Goal: Information Seeking & Learning: Learn about a topic

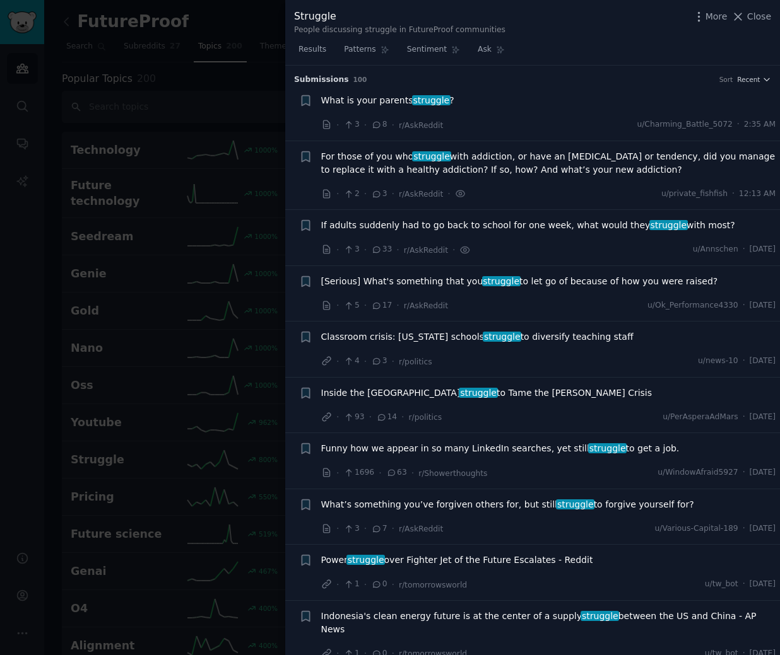
scroll to position [1965, 0]
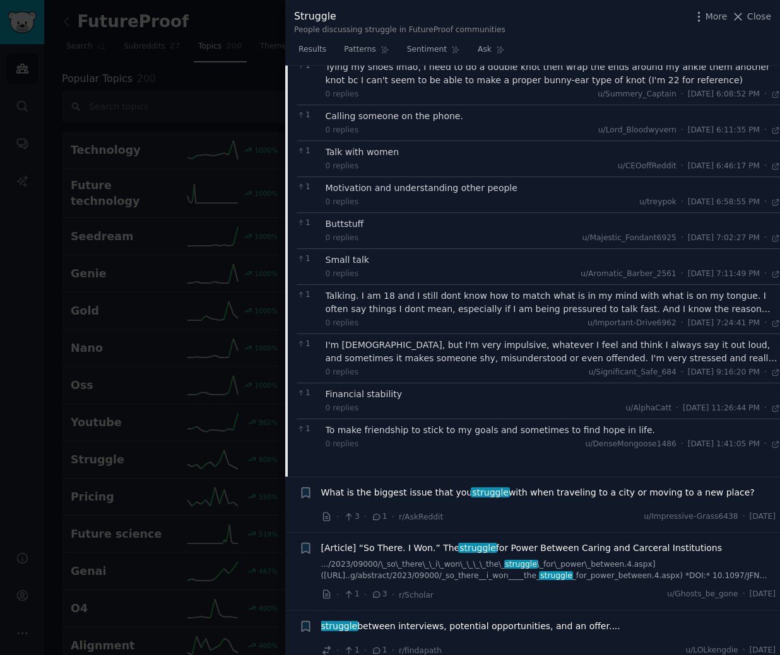
click at [314, 478] on li "+ What is the biggest issue that you struggle with when traveling to a city or …" at bounding box center [532, 506] width 495 height 56
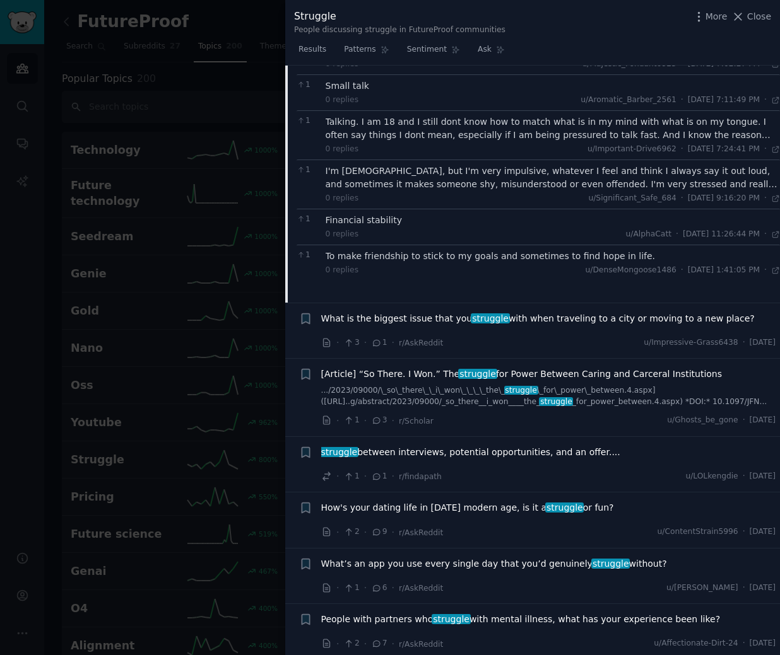
scroll to position [2154, 0]
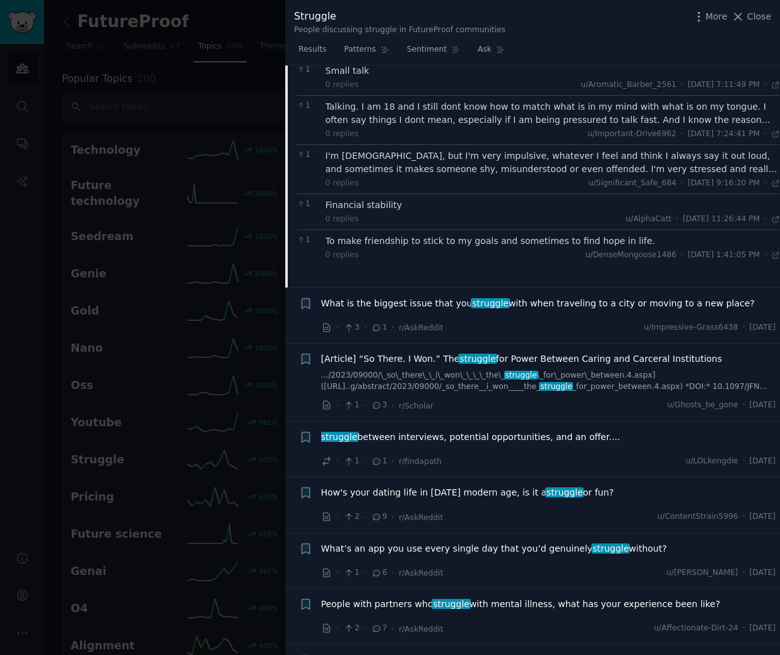
click at [245, 271] on div at bounding box center [390, 327] width 780 height 655
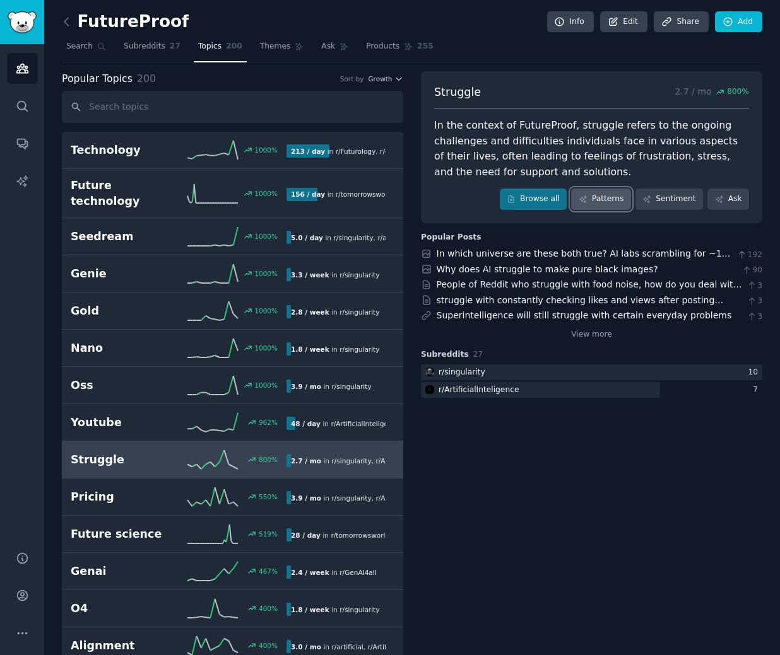
click at [587, 201] on icon at bounding box center [582, 199] width 9 height 9
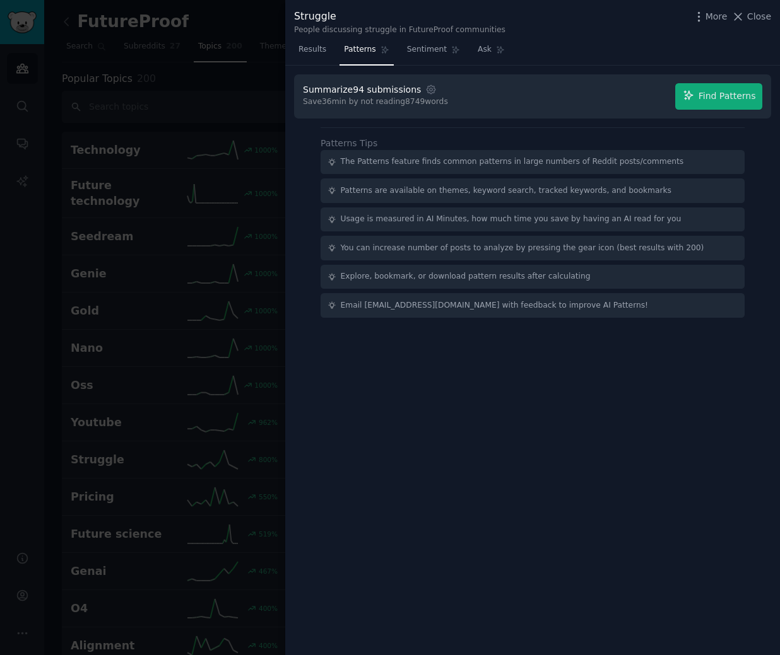
click at [70, 13] on div at bounding box center [390, 327] width 780 height 655
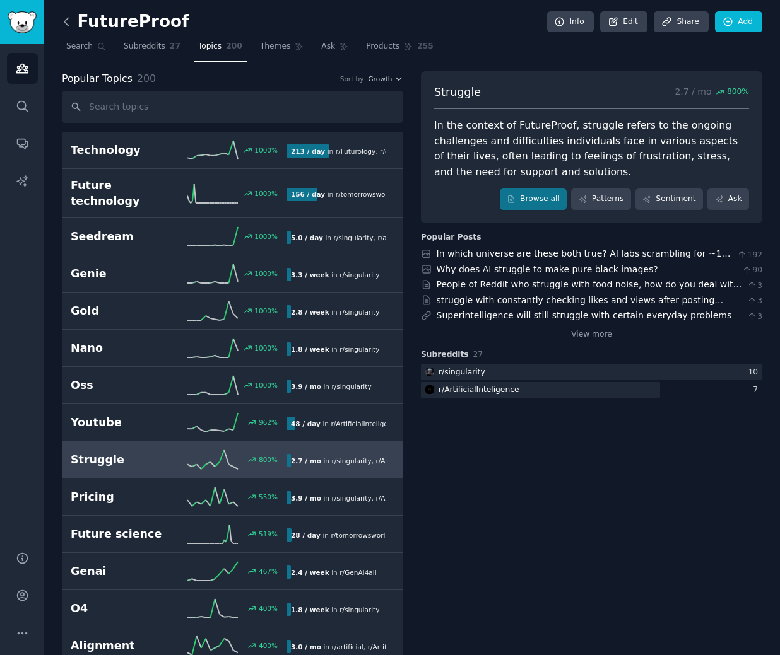
click at [62, 23] on icon at bounding box center [66, 21] width 13 height 13
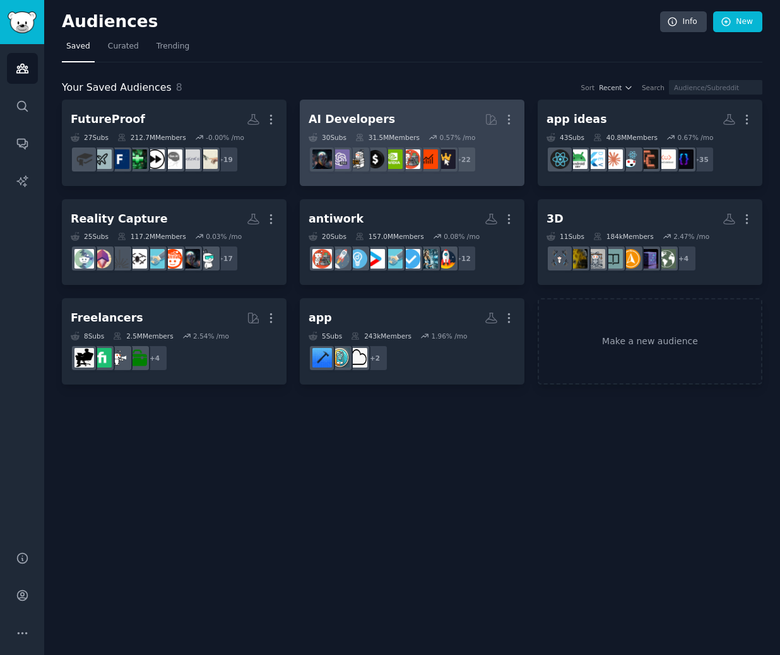
click at [431, 112] on h2 "AI Developers More" at bounding box center [411, 119] width 207 height 22
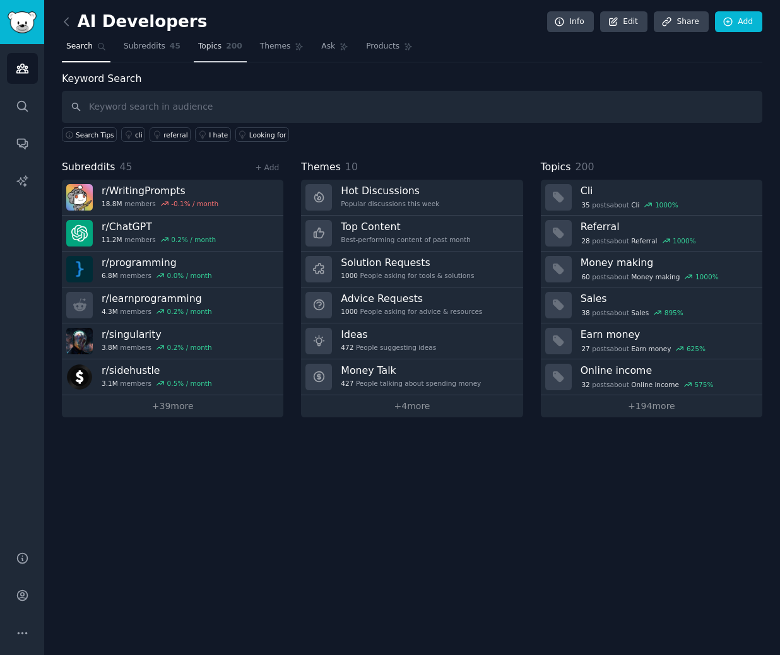
click at [195, 40] on link "Topics 200" at bounding box center [220, 50] width 53 height 26
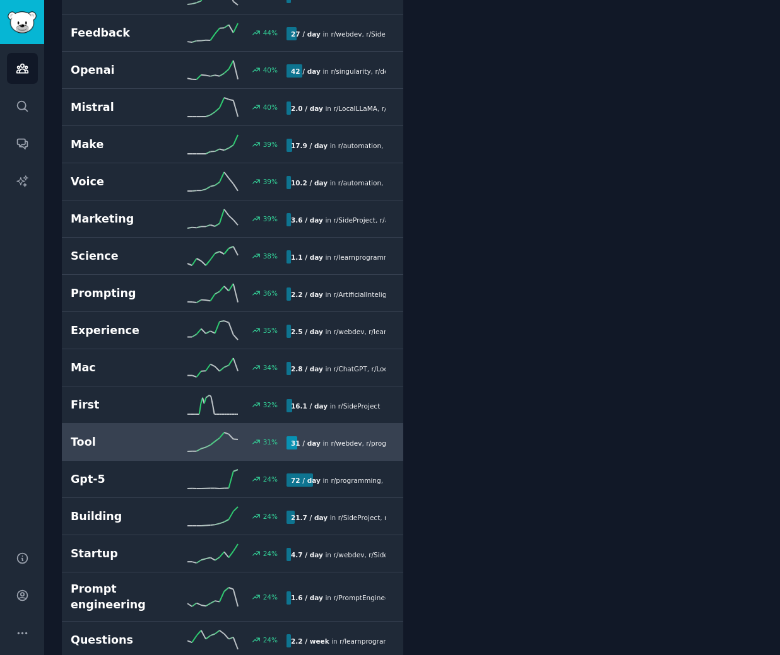
scroll to position [1198, 0]
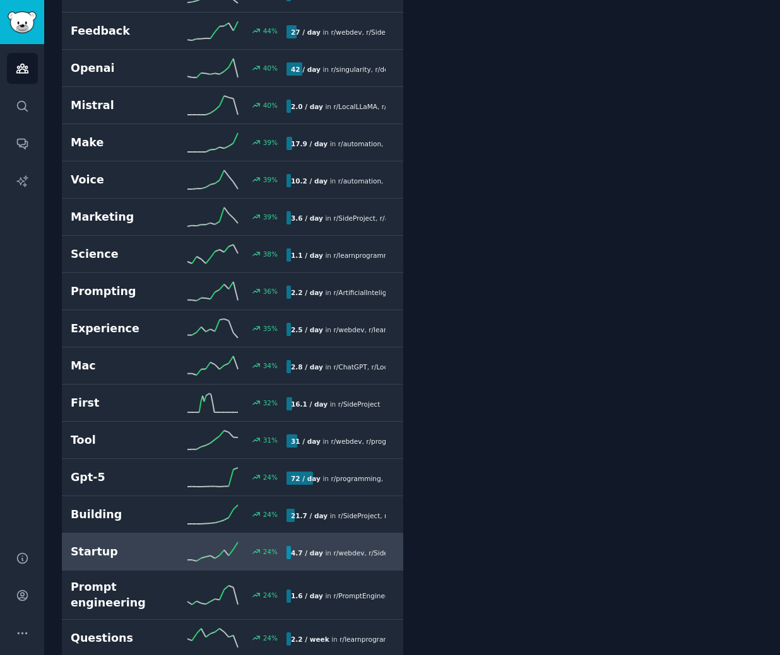
click at [126, 554] on h2 "Startup" at bounding box center [125, 552] width 108 height 16
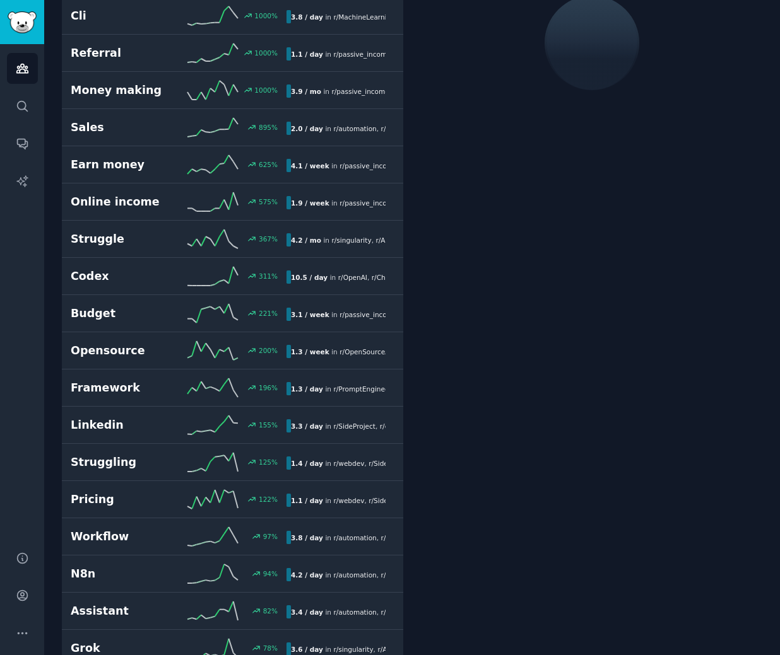
scroll to position [71, 0]
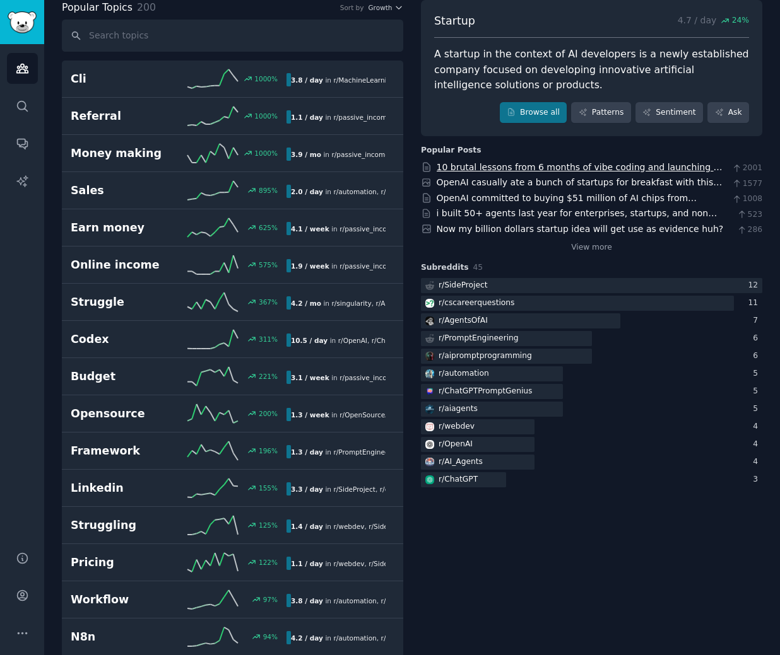
click at [558, 164] on link "10 brutal lessons from 6 months of vibe coding and launching AI-startups" at bounding box center [581, 173] width 289 height 23
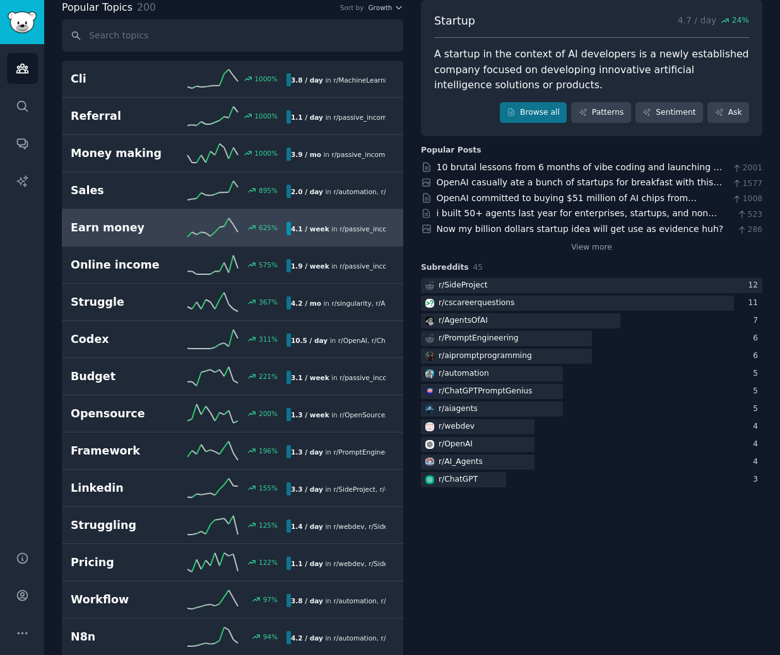
click at [129, 237] on link "Earn money 625 % 4.1 / week in r/ passive_income , r/ sidehustle , and 1 other" at bounding box center [232, 227] width 341 height 37
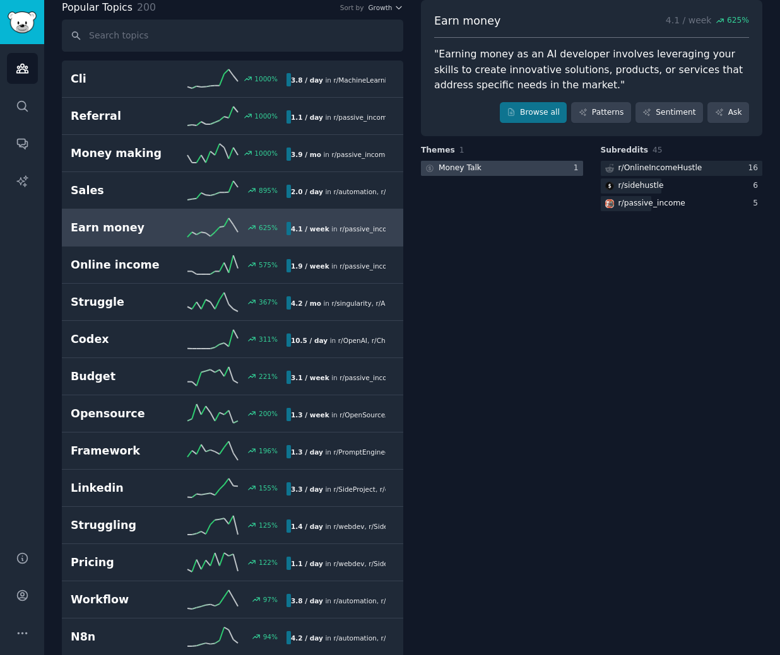
click at [518, 170] on div at bounding box center [502, 169] width 162 height 16
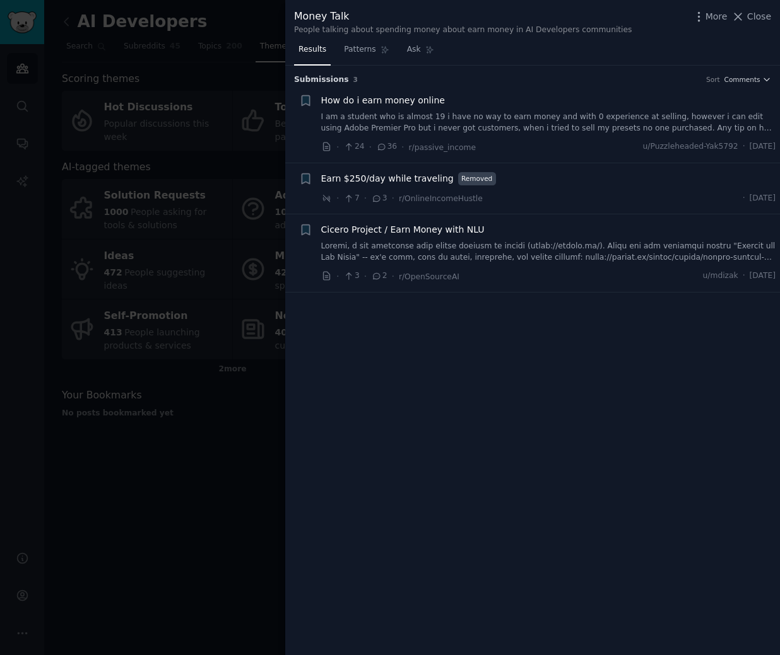
click at [207, 414] on div at bounding box center [390, 327] width 780 height 655
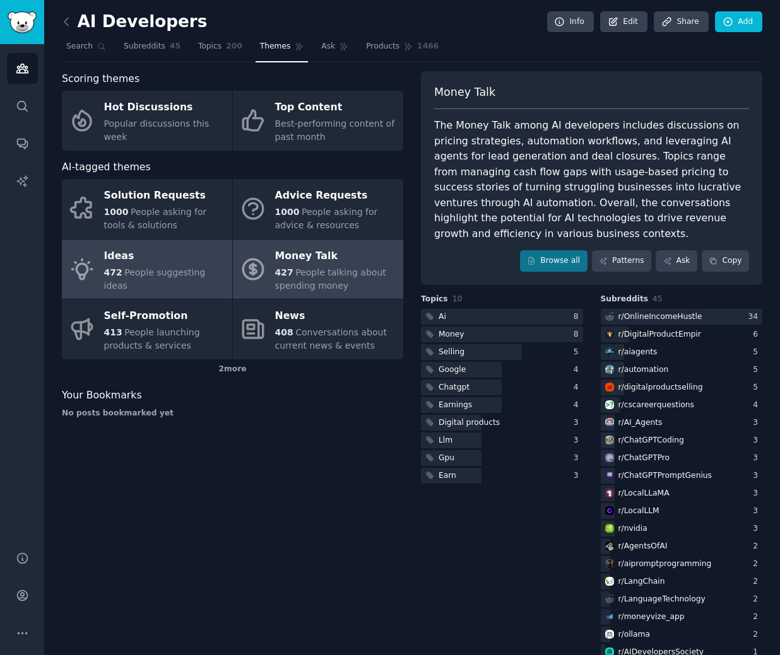
click at [141, 265] on div "Ideas" at bounding box center [165, 256] width 122 height 20
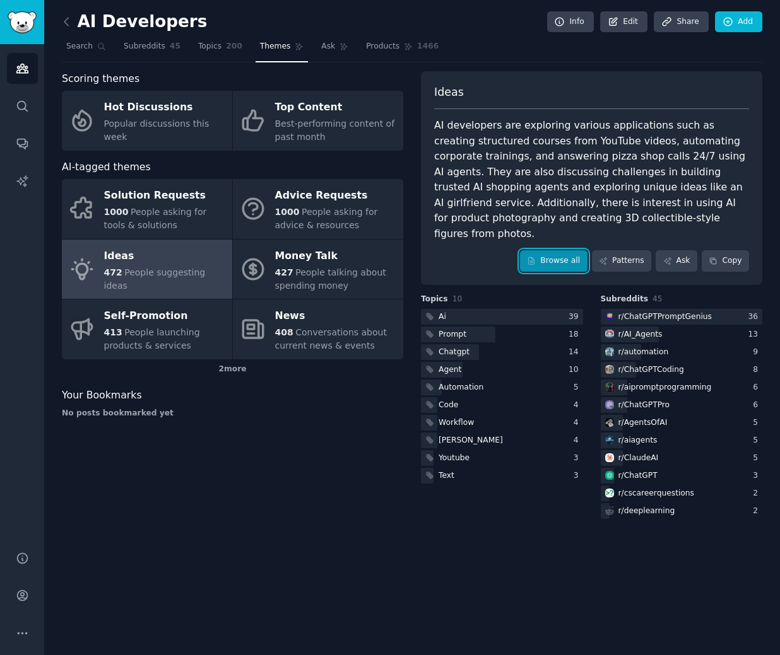
click at [565, 250] on link "Browse all" at bounding box center [553, 260] width 67 height 21
